Goal: Check status

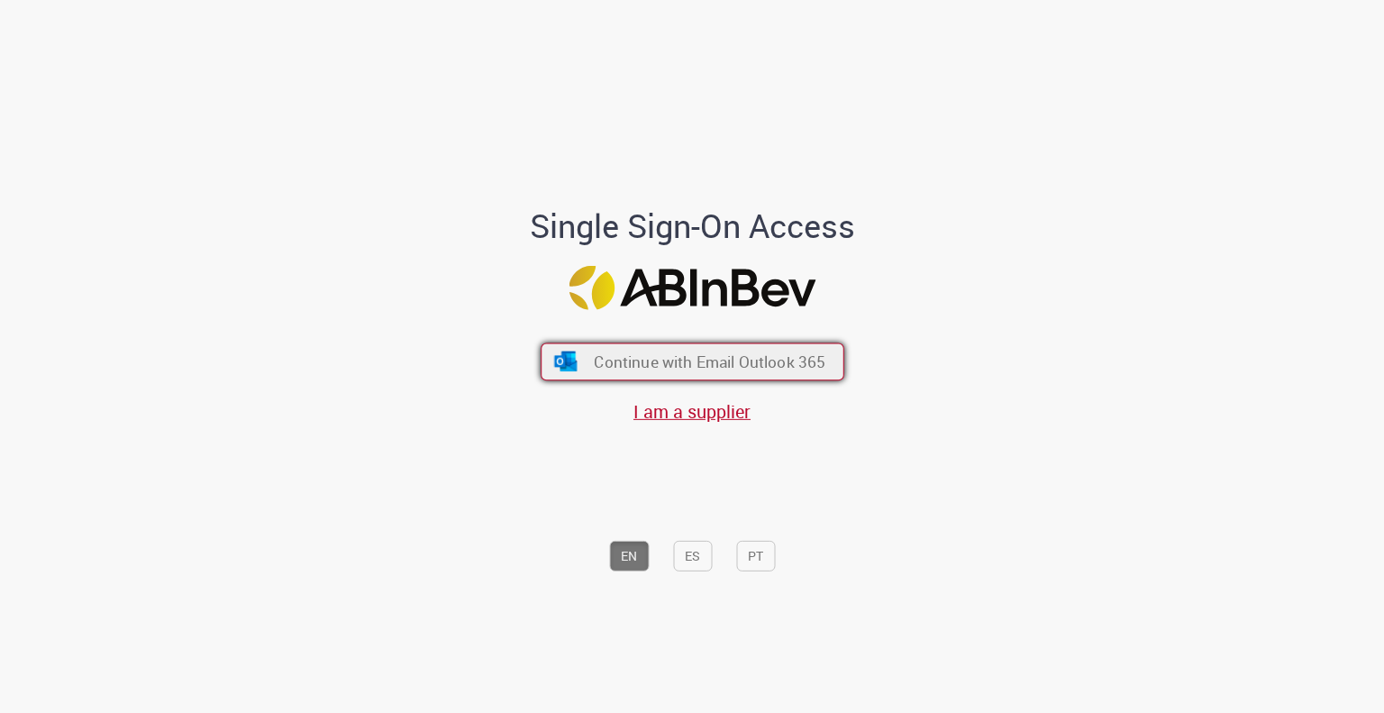
click at [571, 345] on button "Continue with Email Outlook 365" at bounding box center [692, 361] width 304 height 38
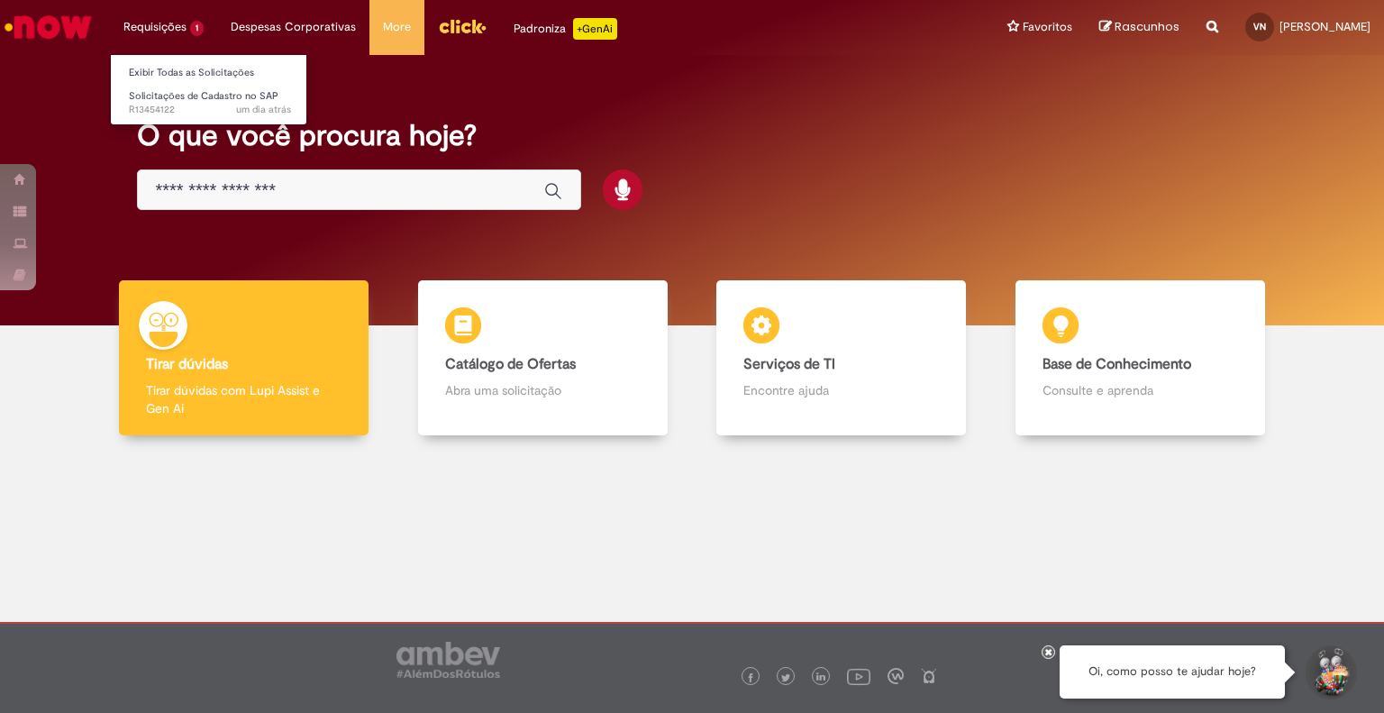
click at [175, 30] on li "Requisições 1 Exibir Todas as Solicitações Solicitações de Cadastro no SAP um d…" at bounding box center [163, 27] width 107 height 54
click at [166, 67] on link "Exibir Todas as Solicitações" at bounding box center [210, 73] width 198 height 20
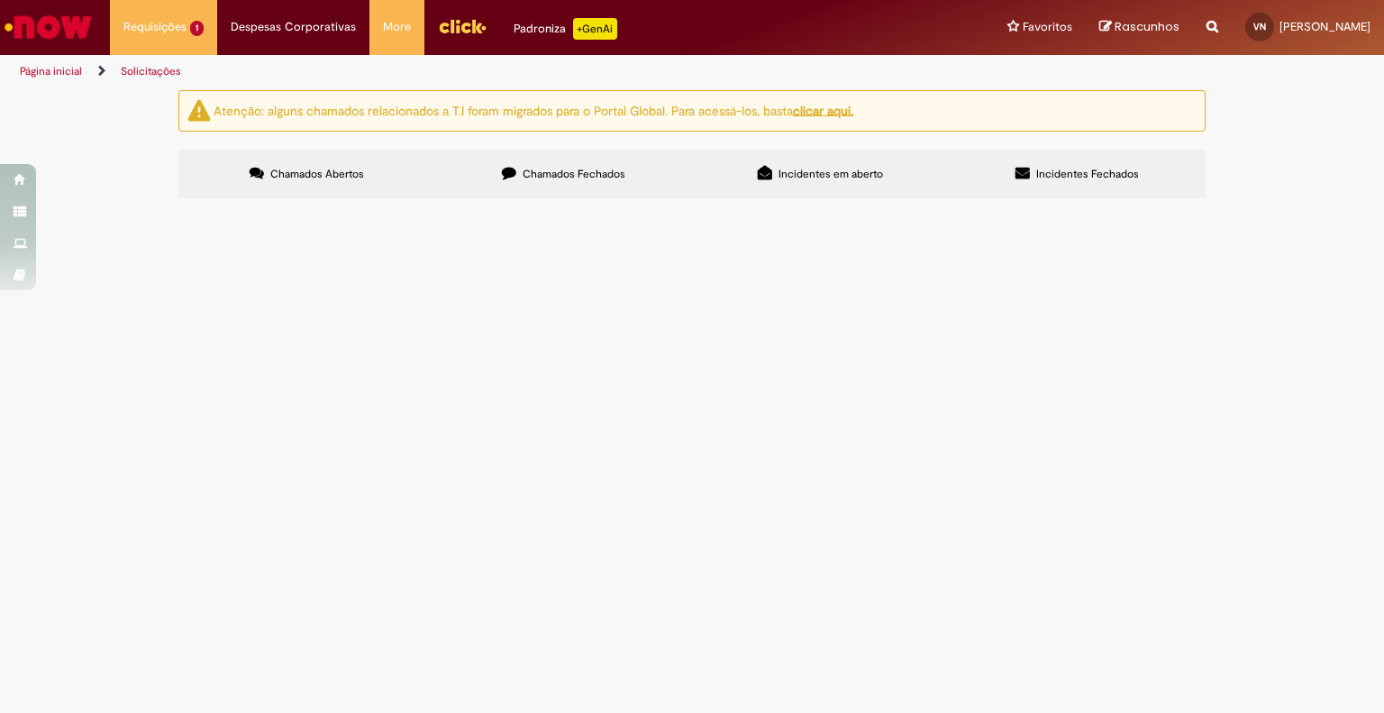
click at [0, 0] on img at bounding box center [0, 0] width 0 height 0
click at [0, 0] on span "Estacionamento Summit Personalization dia 25 e 26" at bounding box center [0, 0] width 0 height 0
click at [0, 0] on span "Solicitações de Cadastro no SAP" at bounding box center [0, 0] width 0 height 0
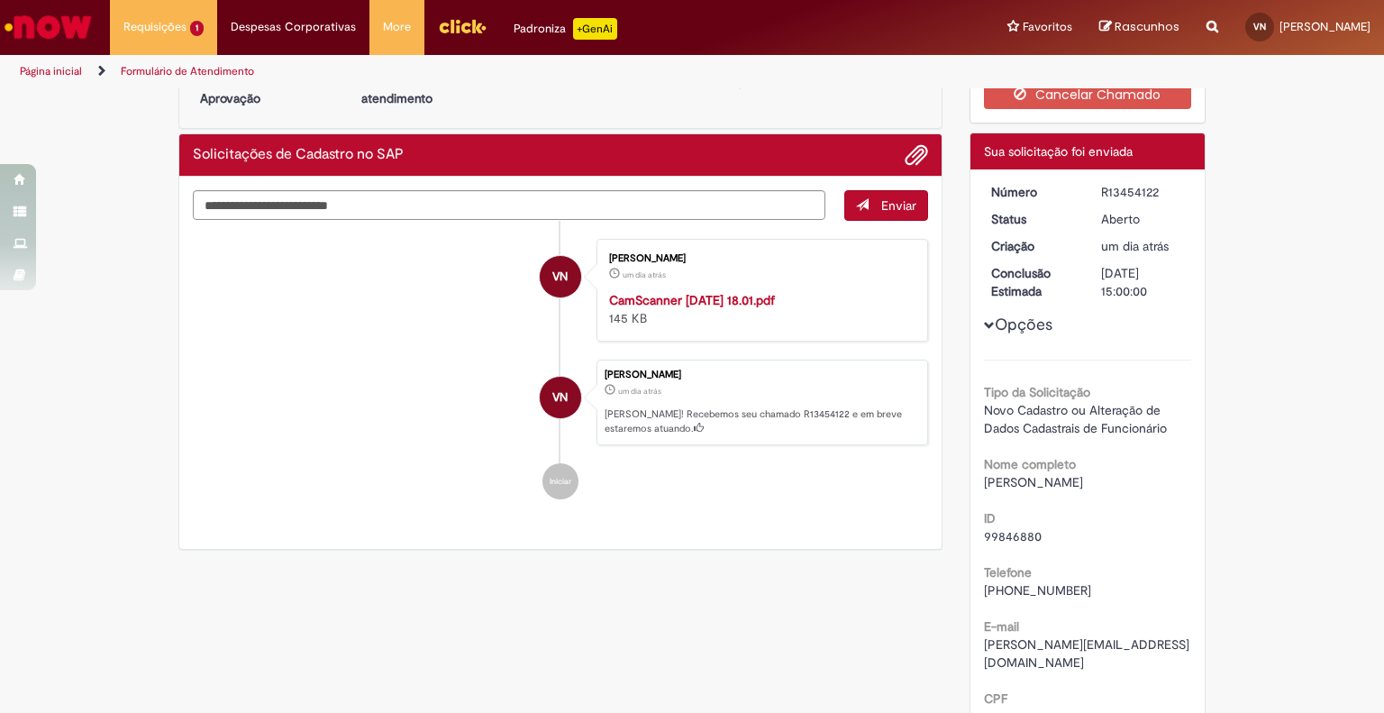
scroll to position [180, 0]
